Goal: Find specific page/section: Find specific page/section

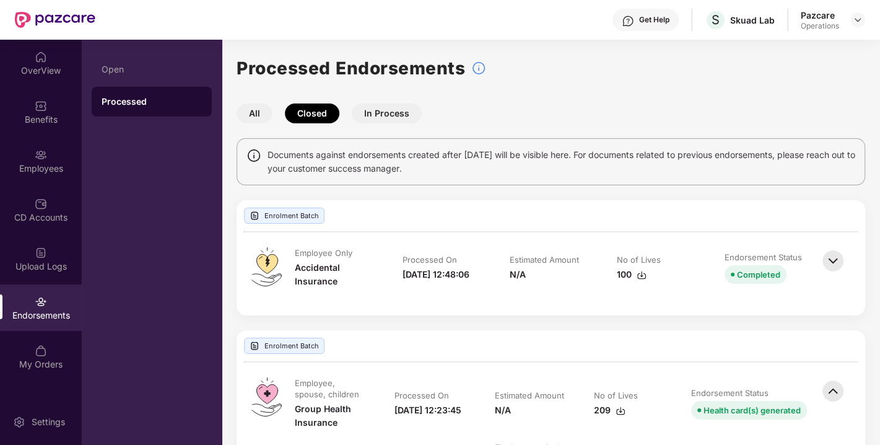
scroll to position [389, 0]
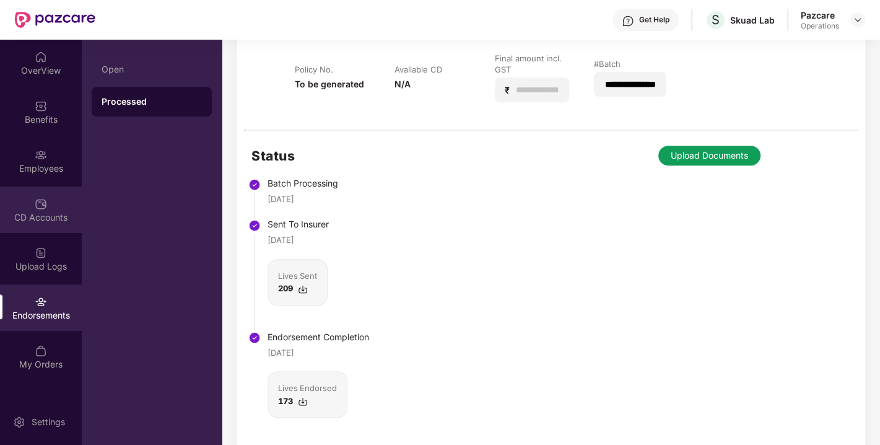
click at [35, 205] on img at bounding box center [41, 204] width 12 height 12
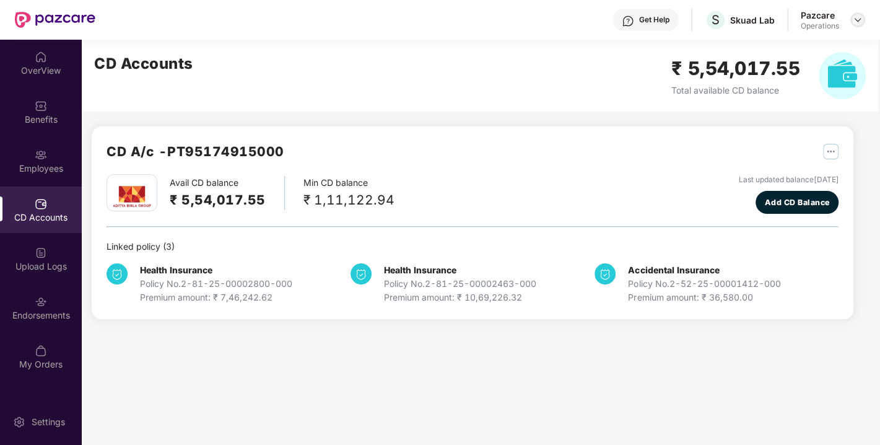
click at [855, 17] on img at bounding box center [858, 20] width 10 height 10
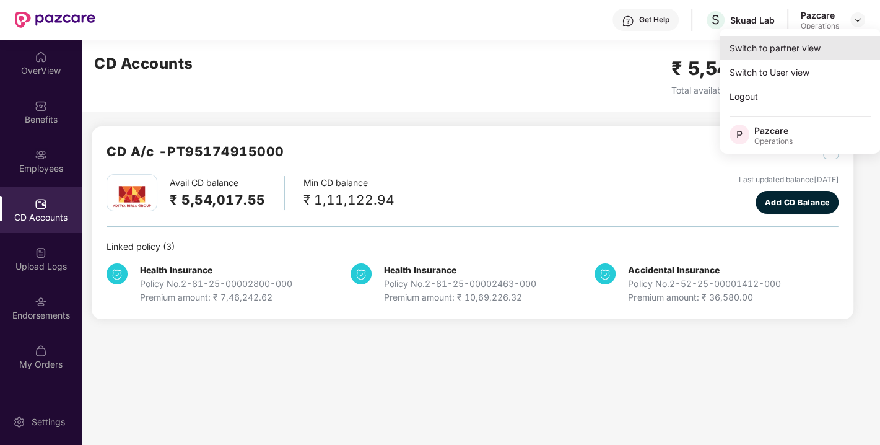
click at [768, 44] on div "Switch to partner view" at bounding box center [800, 48] width 161 height 24
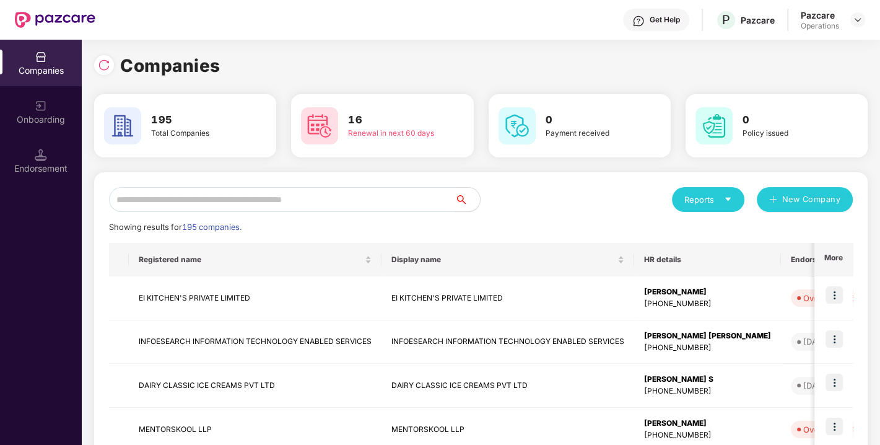
click at [245, 194] on input "text" at bounding box center [282, 199] width 346 height 25
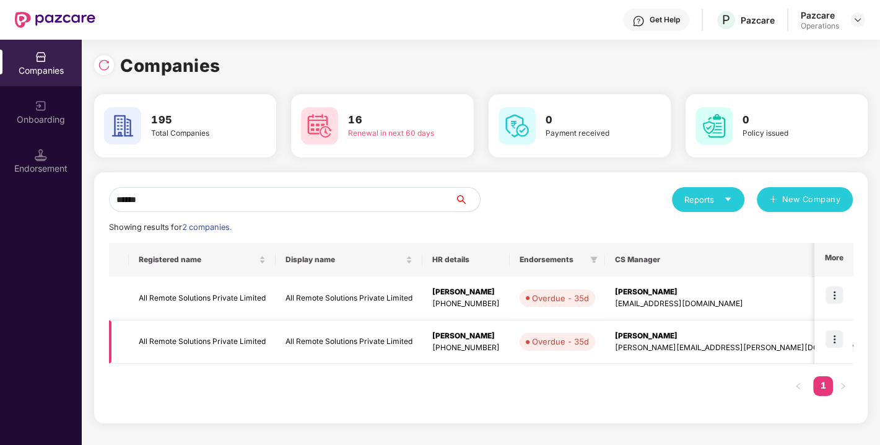
type input "******"
click at [173, 335] on td "All Remote Solutions Private Limited" at bounding box center [202, 342] width 147 height 44
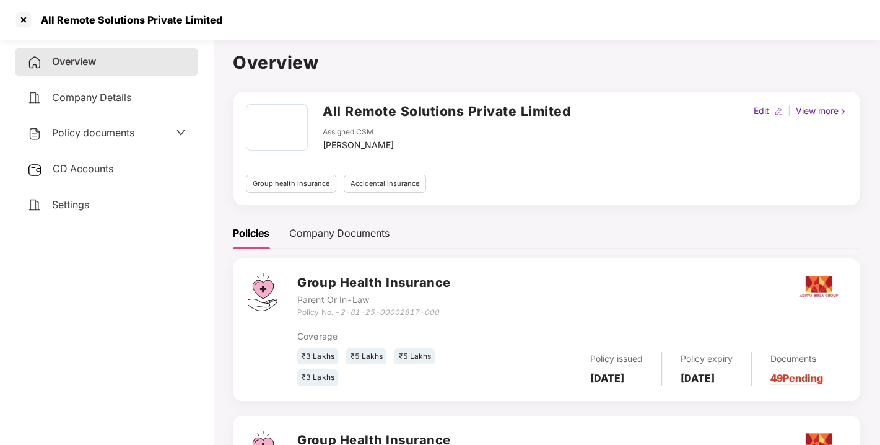
click at [85, 164] on span "CD Accounts" at bounding box center [83, 168] width 61 height 12
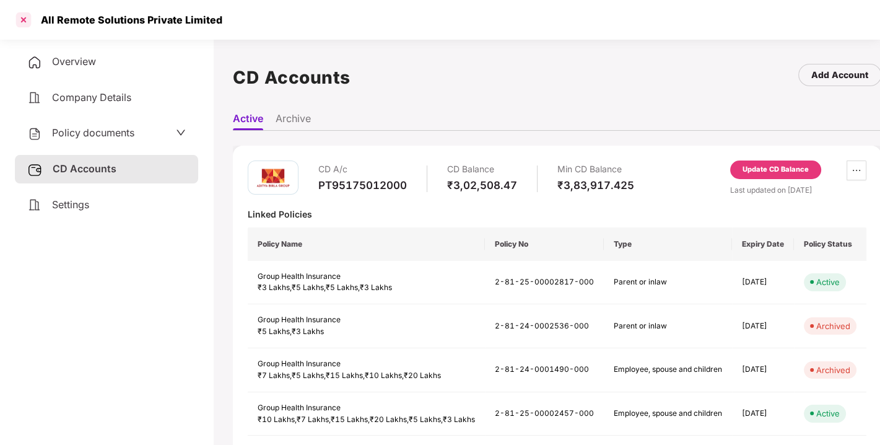
click at [19, 25] on div at bounding box center [24, 20] width 20 height 20
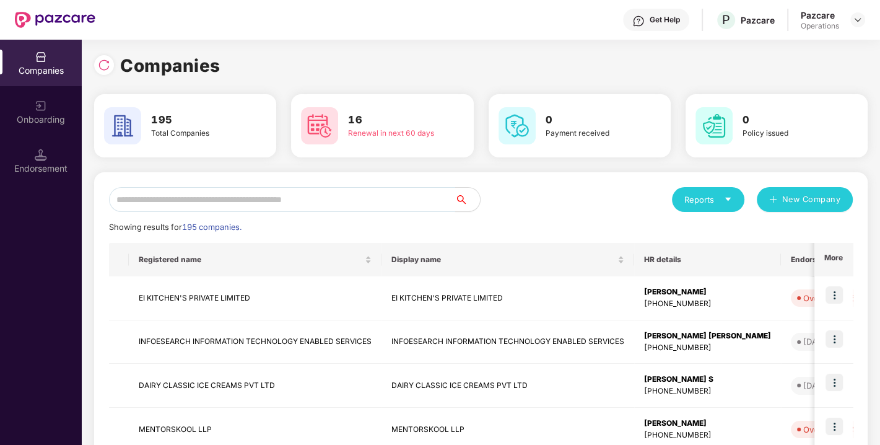
click at [188, 201] on input "text" at bounding box center [282, 199] width 346 height 25
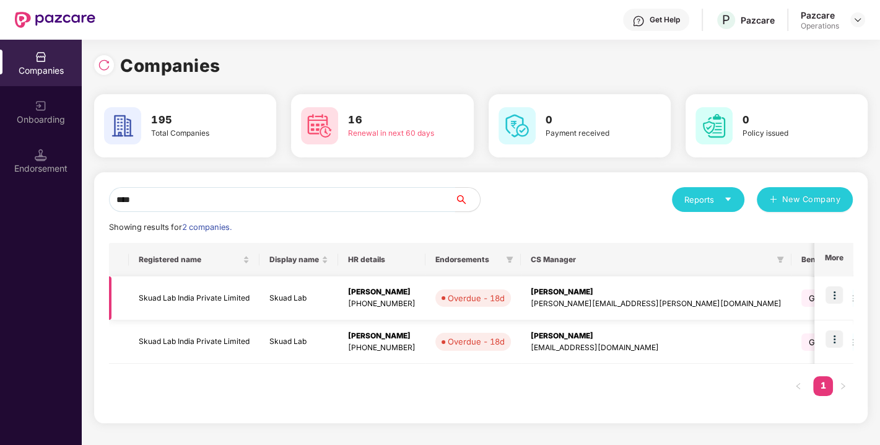
type input "****"
click at [165, 295] on td "Skuad Lab India Private Limited" at bounding box center [194, 298] width 131 height 44
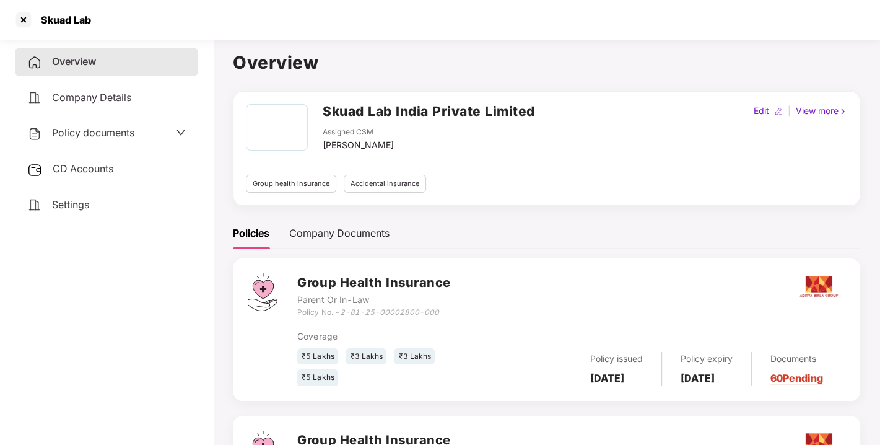
click at [331, 110] on h2 "Skuad Lab India Private Limited" at bounding box center [429, 111] width 212 height 20
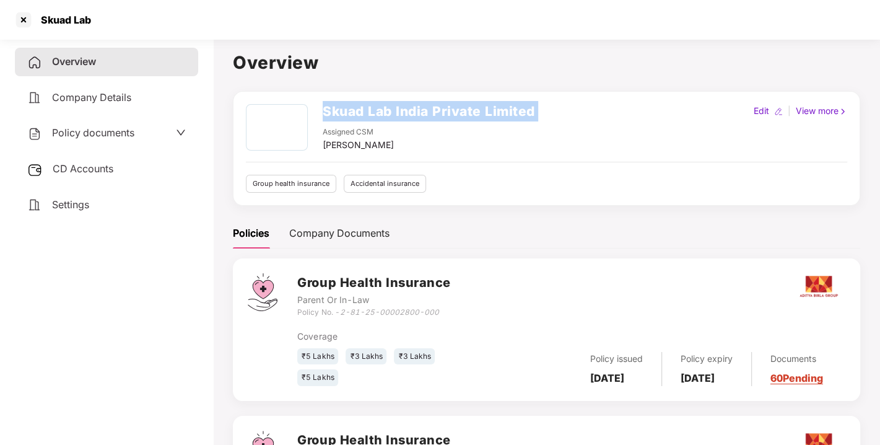
click at [331, 110] on h2 "Skuad Lab India Private Limited" at bounding box center [429, 111] width 212 height 20
copy h2 "Skuad Lab India Private Limited"
click at [331, 110] on h2 "Skuad Lab India Private Limited" at bounding box center [429, 111] width 212 height 20
